Goal: Obtain resource: Obtain resource

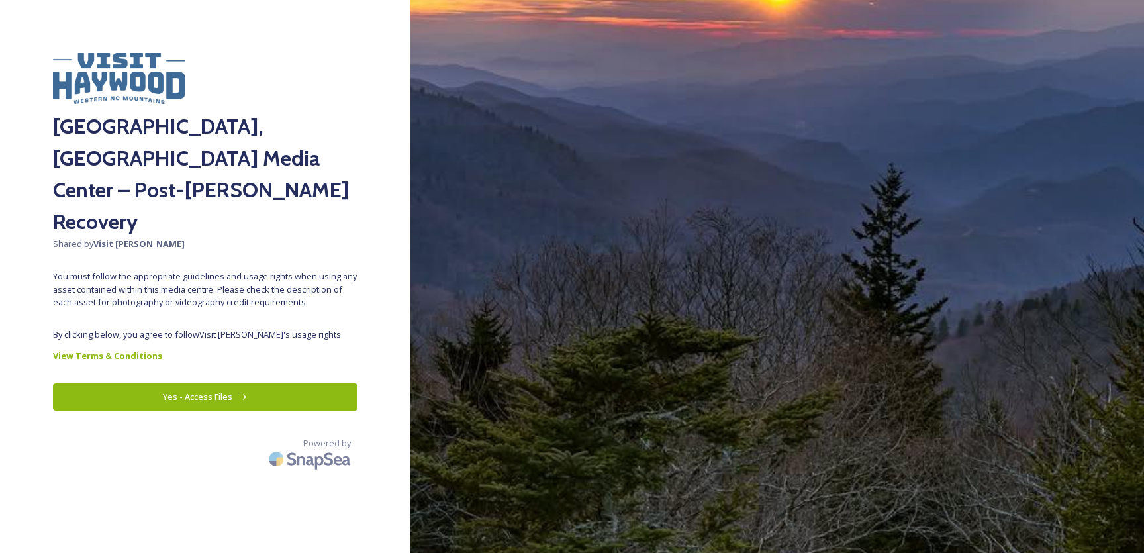
click at [232, 383] on button "Yes - Access Files" at bounding box center [205, 396] width 304 height 27
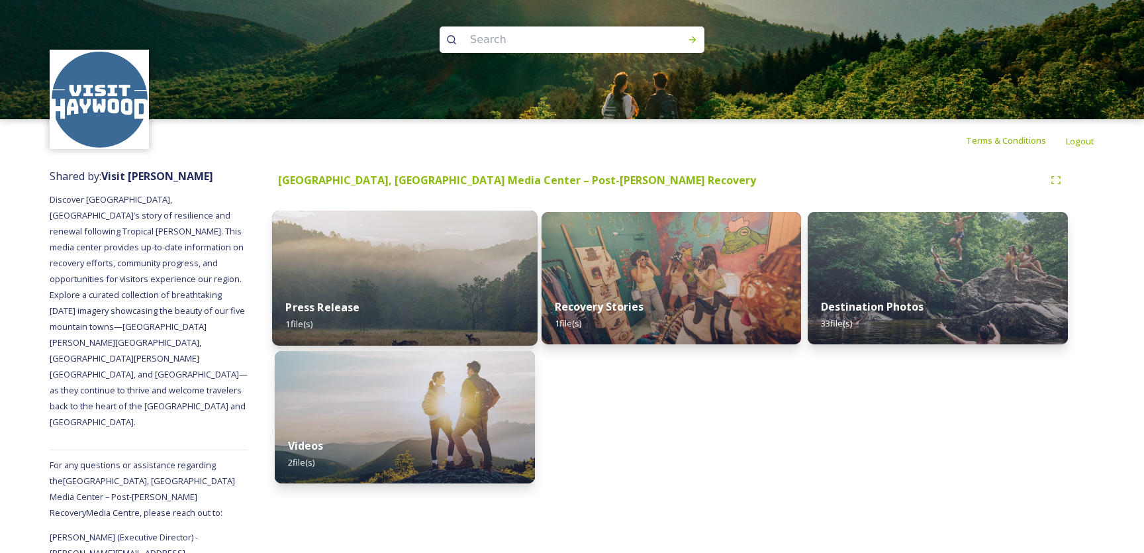
click at [422, 278] on img at bounding box center [404, 277] width 265 height 135
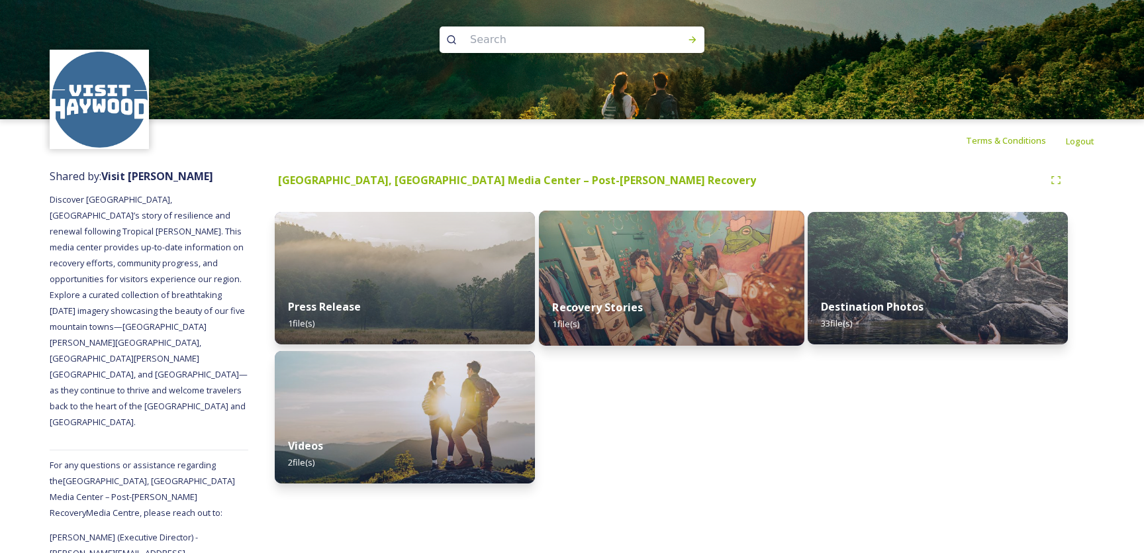
click at [651, 306] on div "Recovery Stories 1 file(s)" at bounding box center [671, 315] width 265 height 60
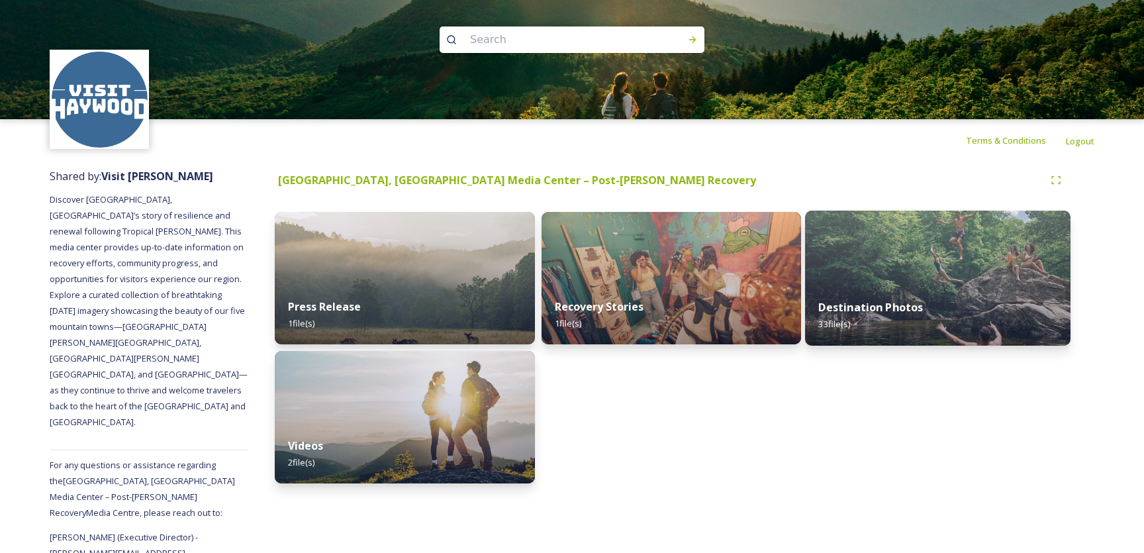
click at [863, 308] on strong "Destination Photos" at bounding box center [871, 307] width 105 height 15
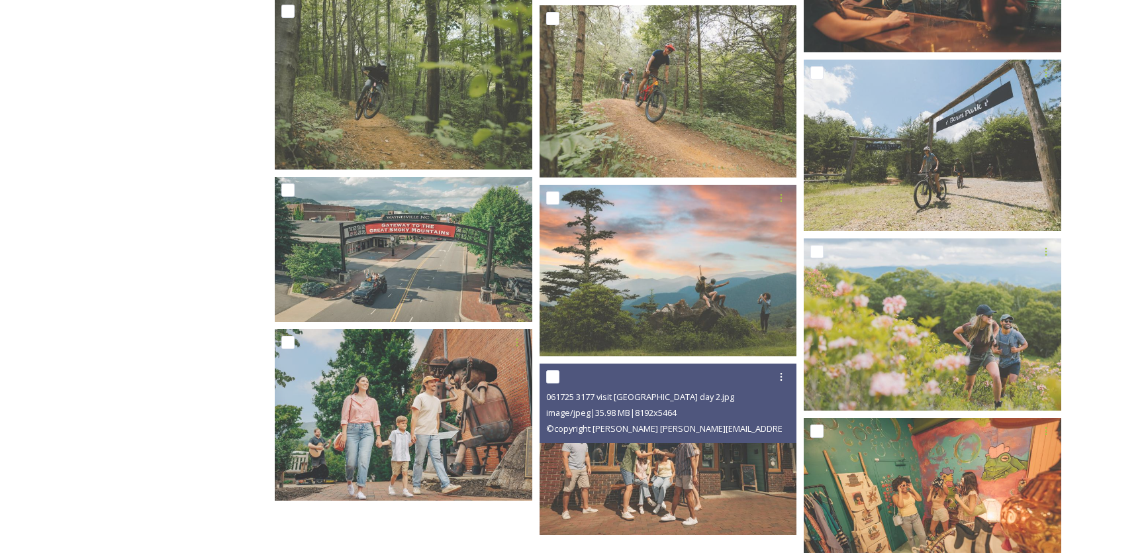
scroll to position [1662, 0]
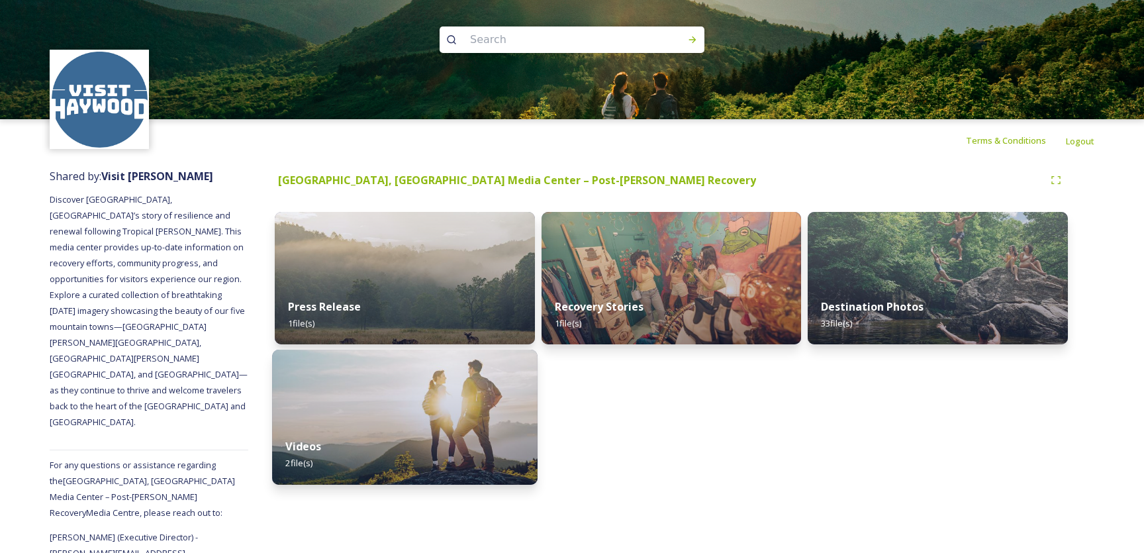
click at [438, 416] on img at bounding box center [404, 416] width 265 height 135
